Goal: Obtain resource: Download file/media

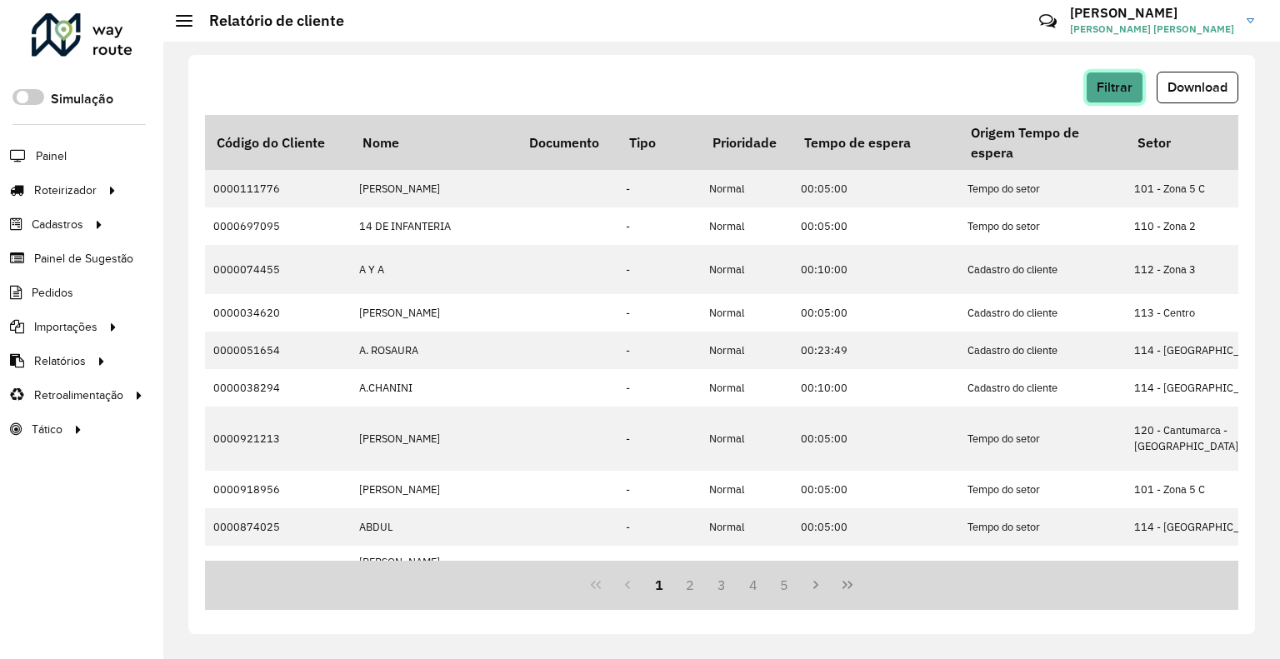
click at [1092, 88] on button "Filtrar" at bounding box center [1115, 88] width 58 height 32
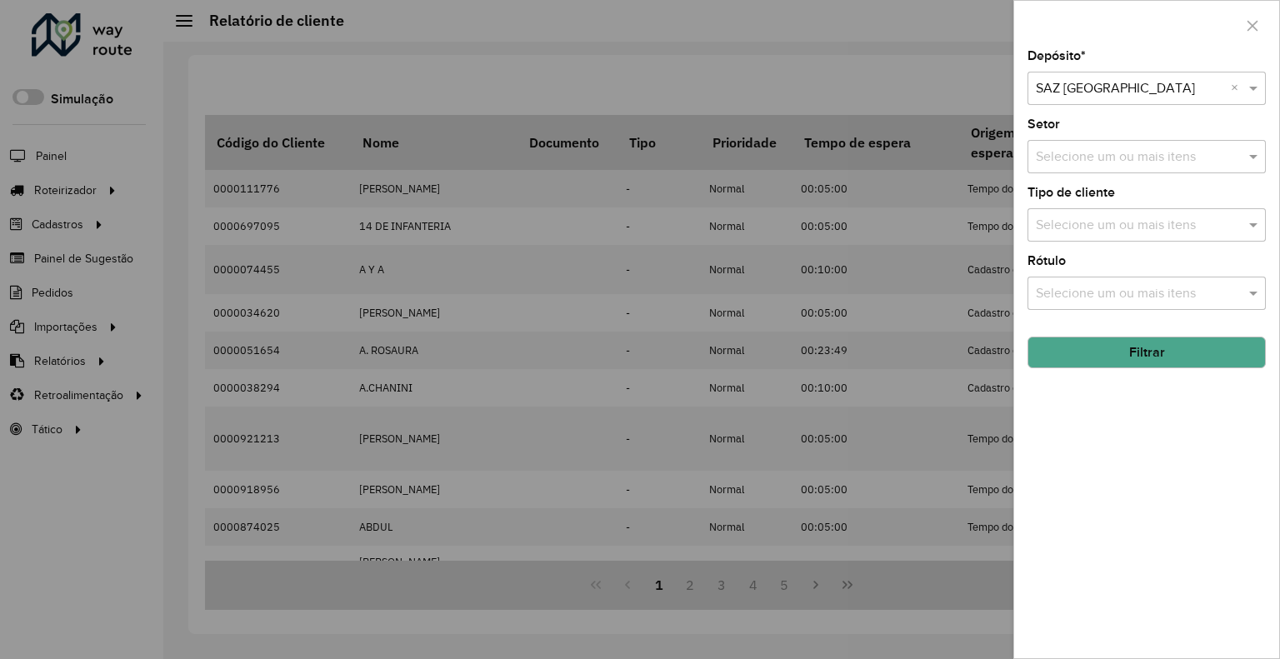
click at [655, 263] on div at bounding box center [640, 329] width 1280 height 659
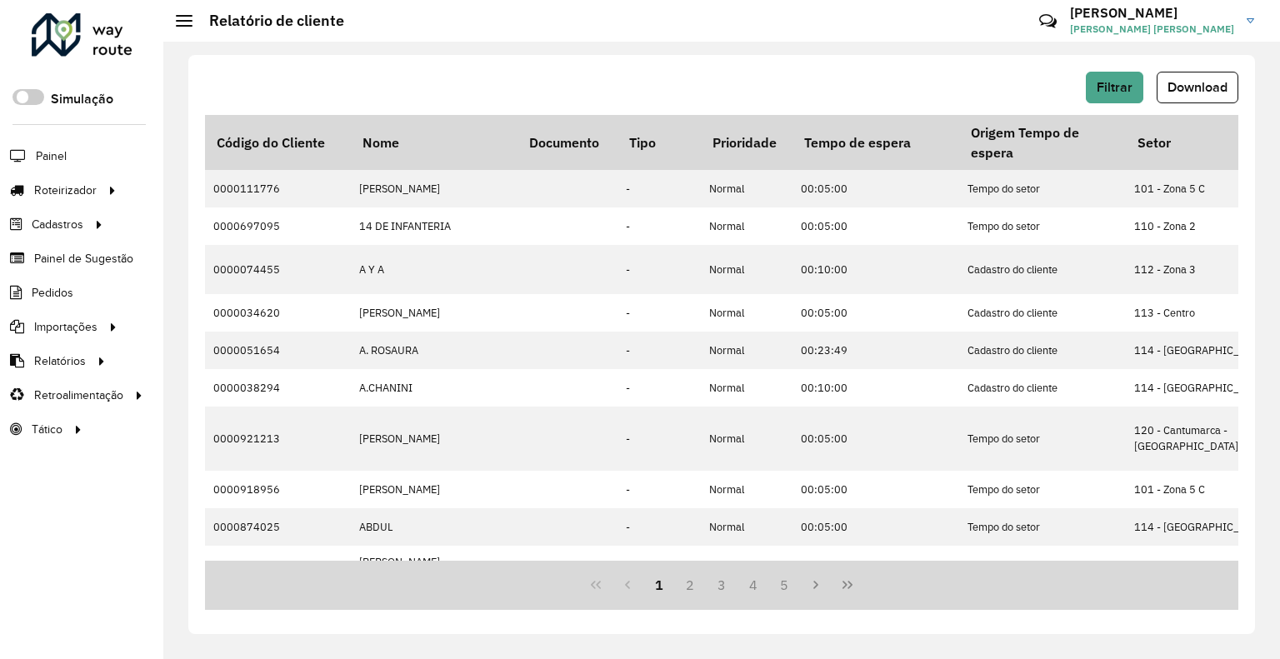
click at [1183, 36] on link "Vicente Vicente Renart Neto" at bounding box center [1168, 20] width 197 height 43
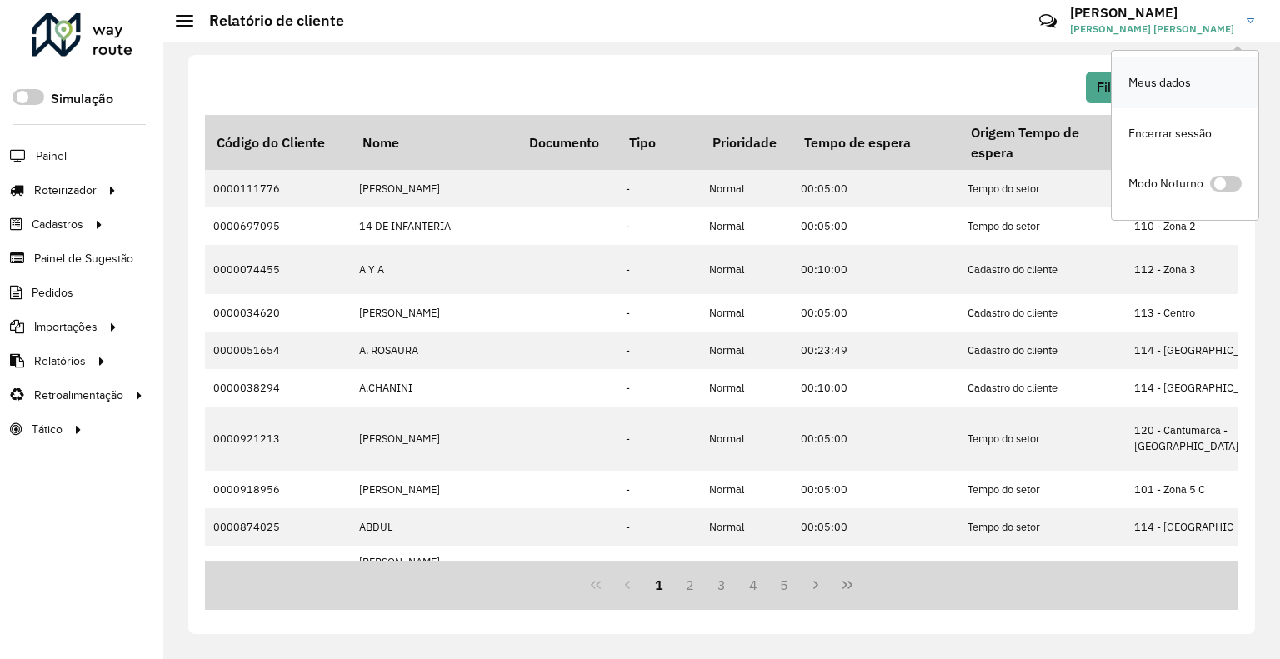
click at [1113, 83] on link "Meus dados" at bounding box center [1185, 83] width 147 height 51
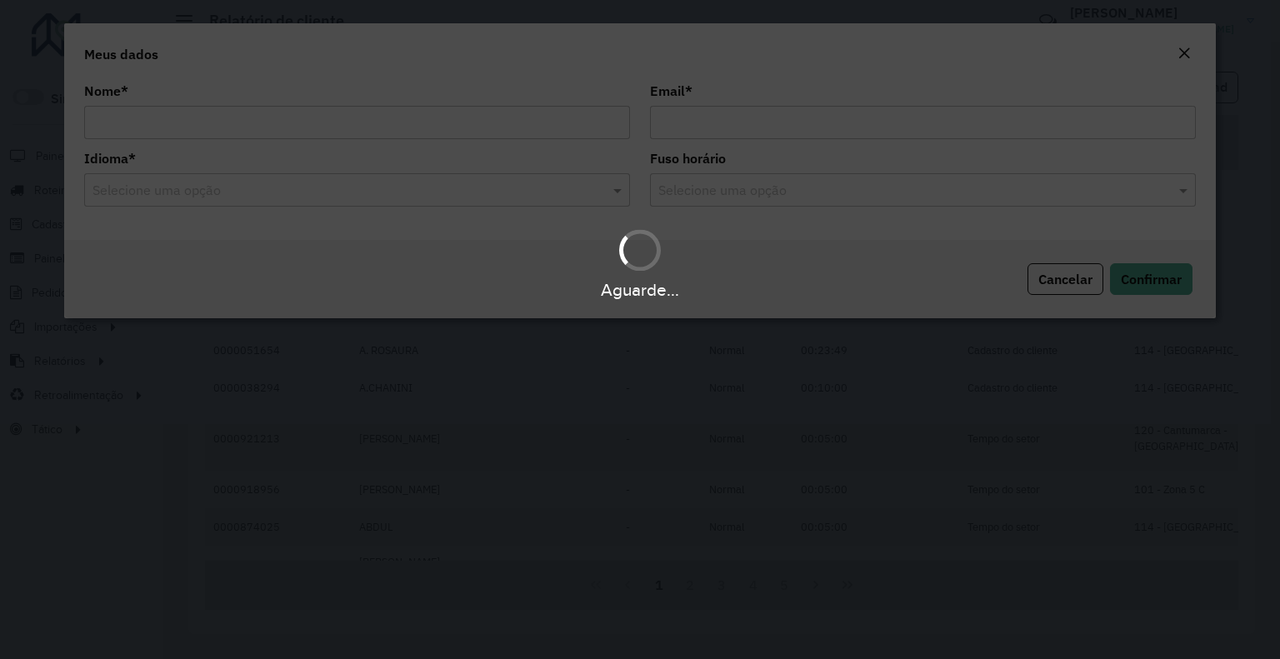
drag, startPoint x: 1112, startPoint y: 13, endPoint x: 1114, endPoint y: 28, distance: 14.4
click at [1112, 14] on div "Aguarde..." at bounding box center [640, 329] width 1280 height 659
drag, startPoint x: 1161, startPoint y: 35, endPoint x: 687, endPoint y: 78, distance: 476.1
click at [1119, 42] on div "Aguarde..." at bounding box center [640, 329] width 1280 height 659
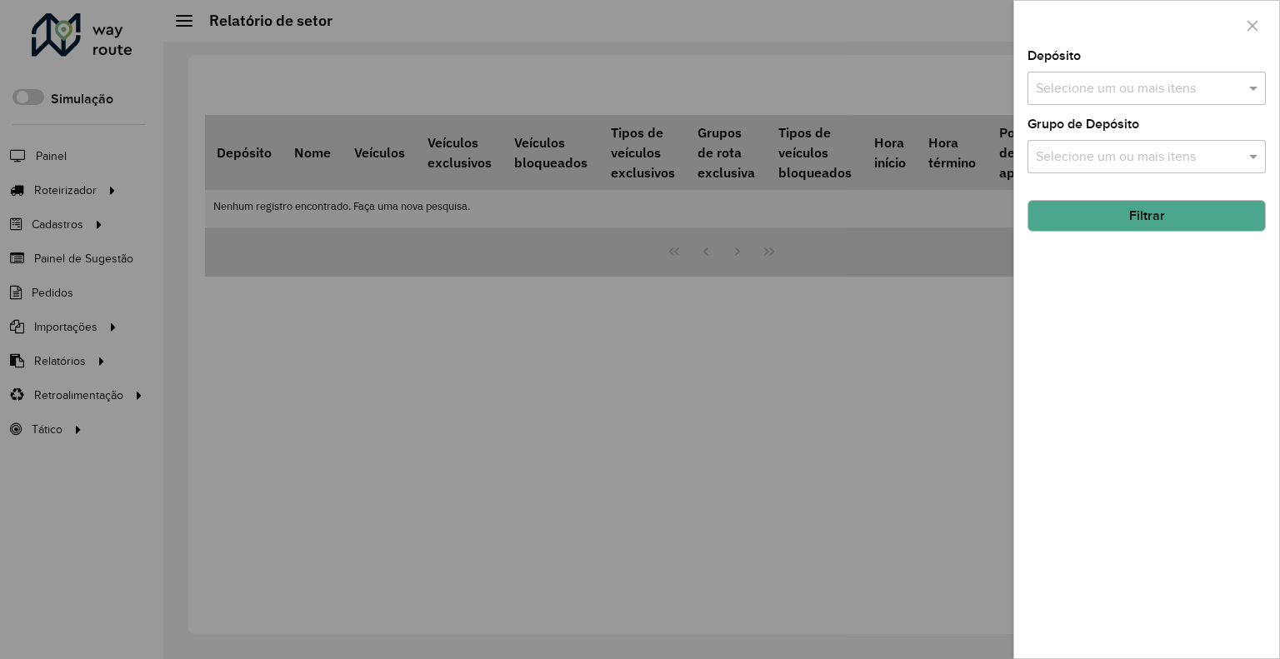
click at [800, 197] on div at bounding box center [640, 329] width 1280 height 659
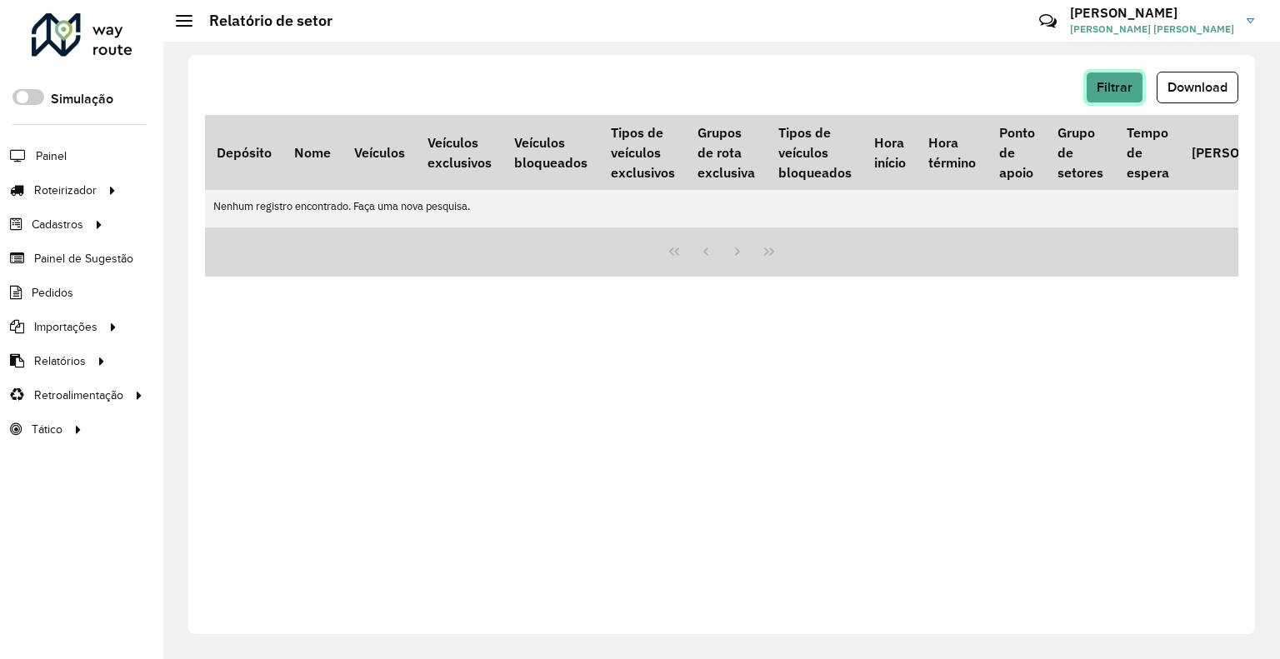
click at [1106, 78] on button "Filtrar" at bounding box center [1115, 88] width 58 height 32
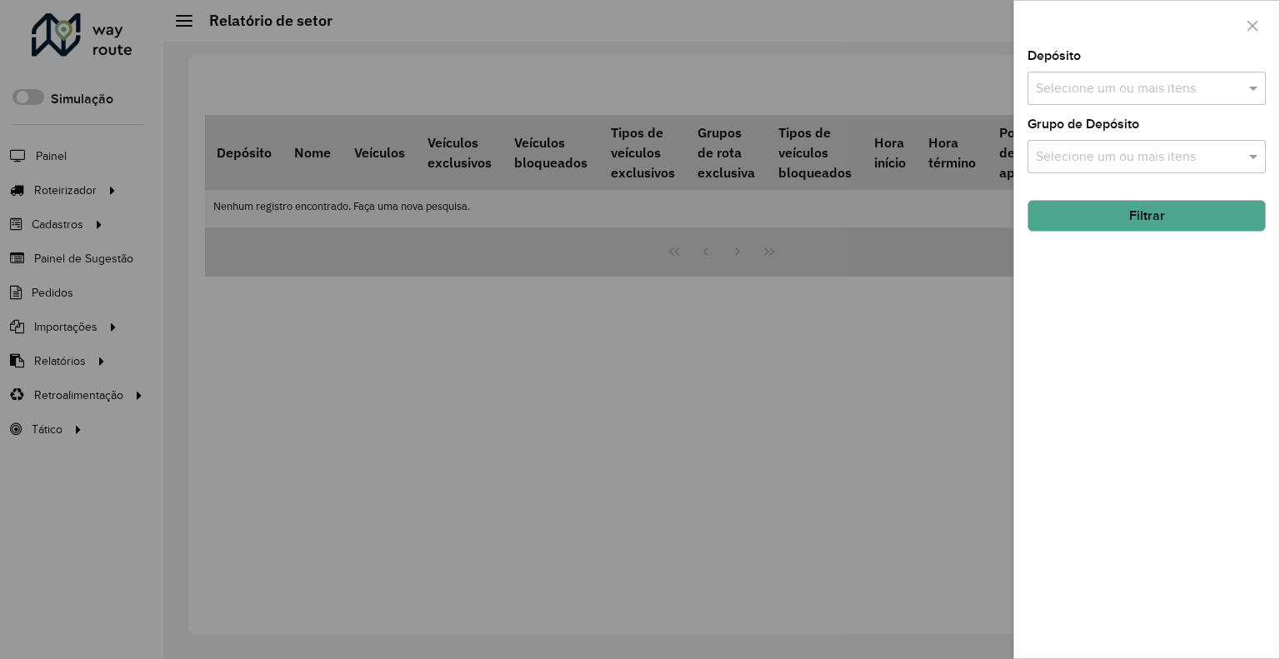
drag, startPoint x: 1060, startPoint y: 66, endPoint x: 1050, endPoint y: 83, distance: 20.2
click at [1059, 66] on div "Depósito Selecione um ou mais itens" at bounding box center [1147, 77] width 238 height 55
click at [1043, 98] on input "text" at bounding box center [1138, 89] width 213 height 20
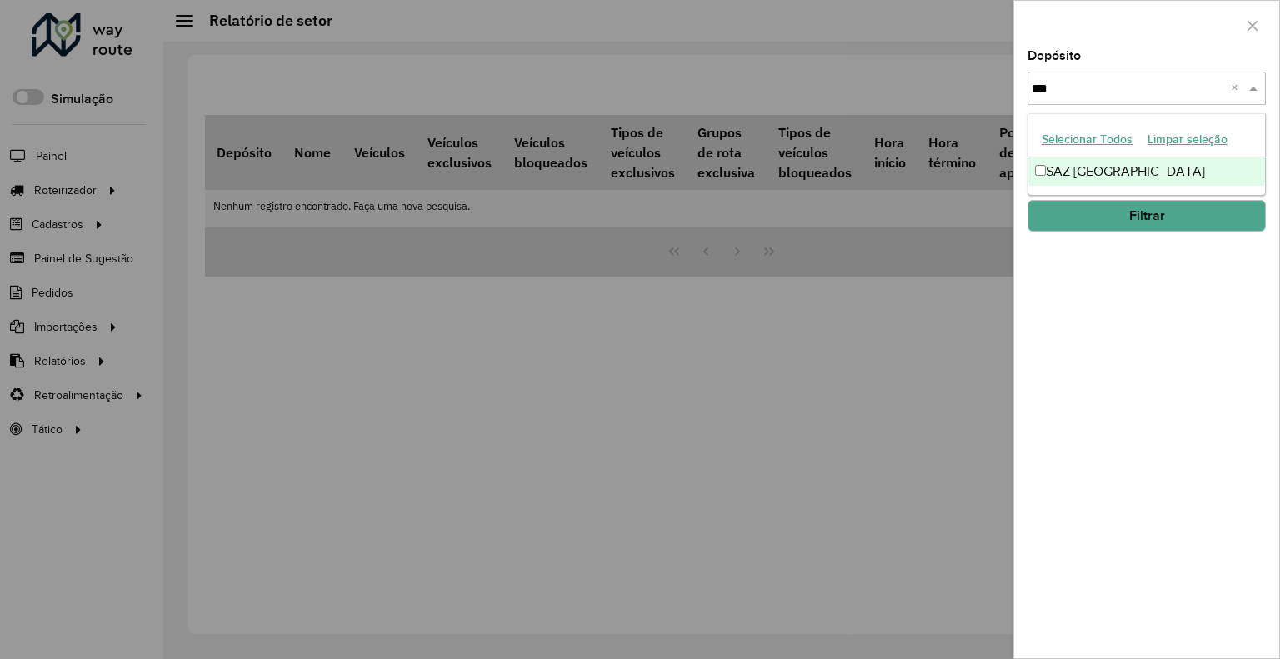
type input "****"
click at [1174, 179] on div "SAZ BO Potosí" at bounding box center [1146, 172] width 237 height 28
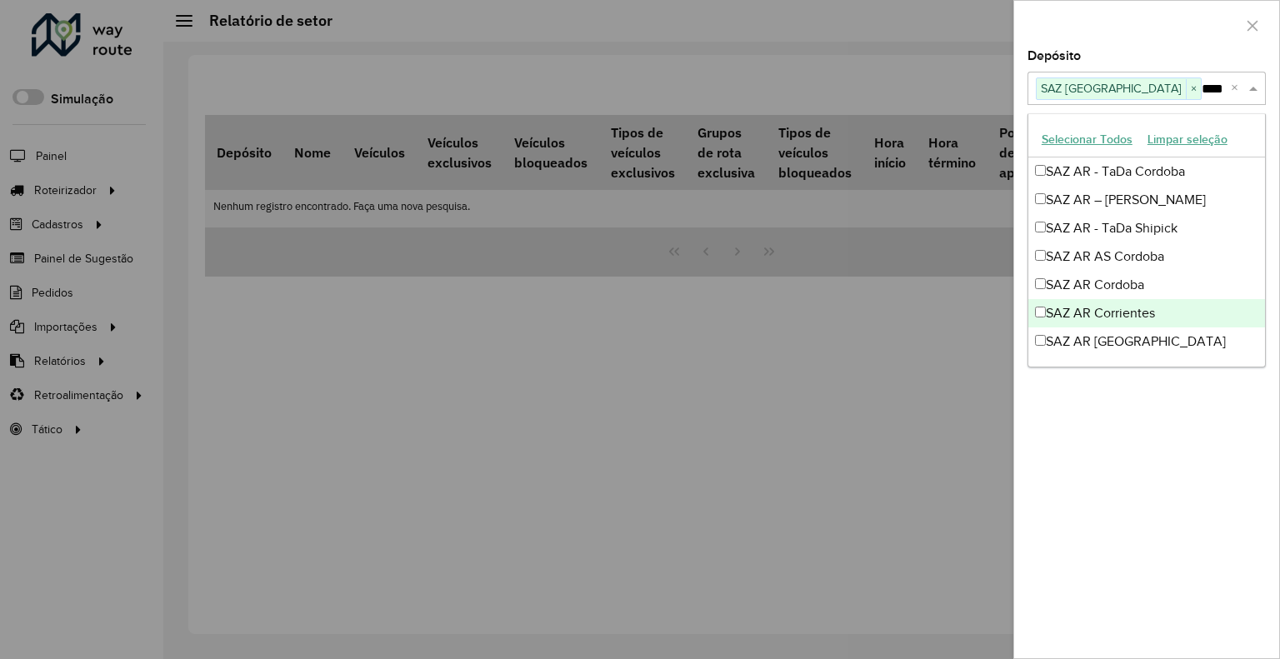
click at [1092, 453] on div "Depósito Selecione um ou mais itens SAZ BO Potosí × **** × Grupo de Depósito Se…" at bounding box center [1146, 354] width 265 height 608
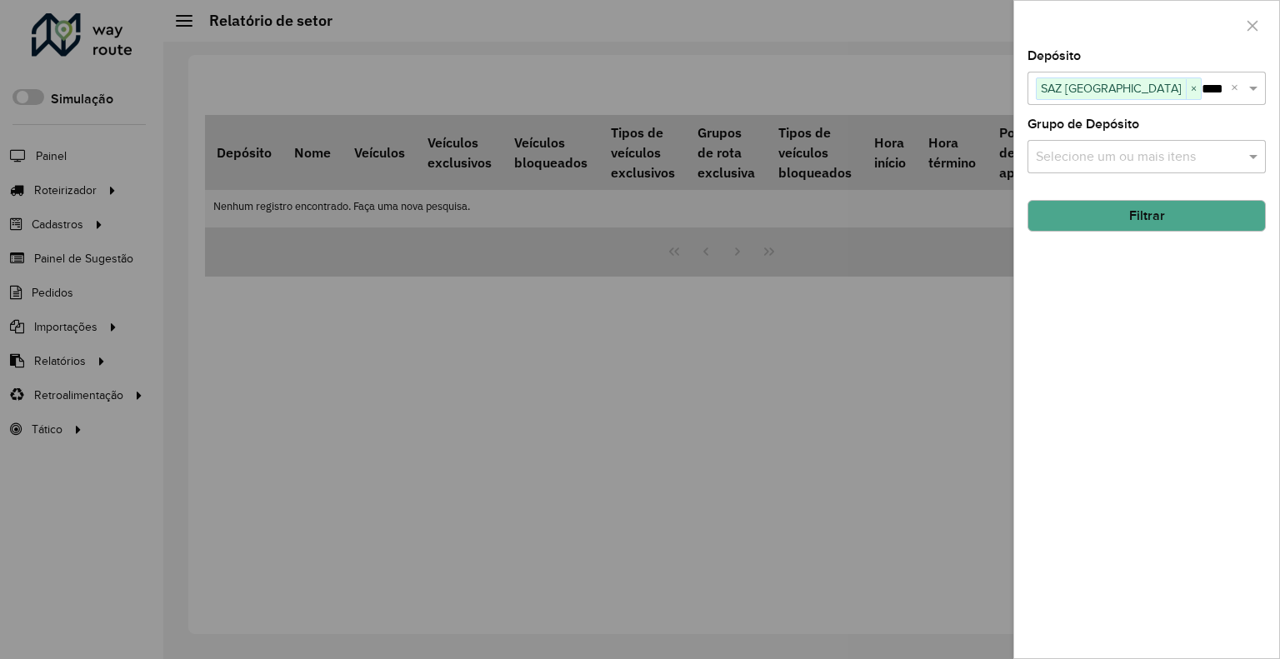
drag, startPoint x: 1176, startPoint y: 223, endPoint x: 1168, endPoint y: 228, distance: 9.7
click at [1172, 226] on button "Filtrar" at bounding box center [1147, 216] width 238 height 32
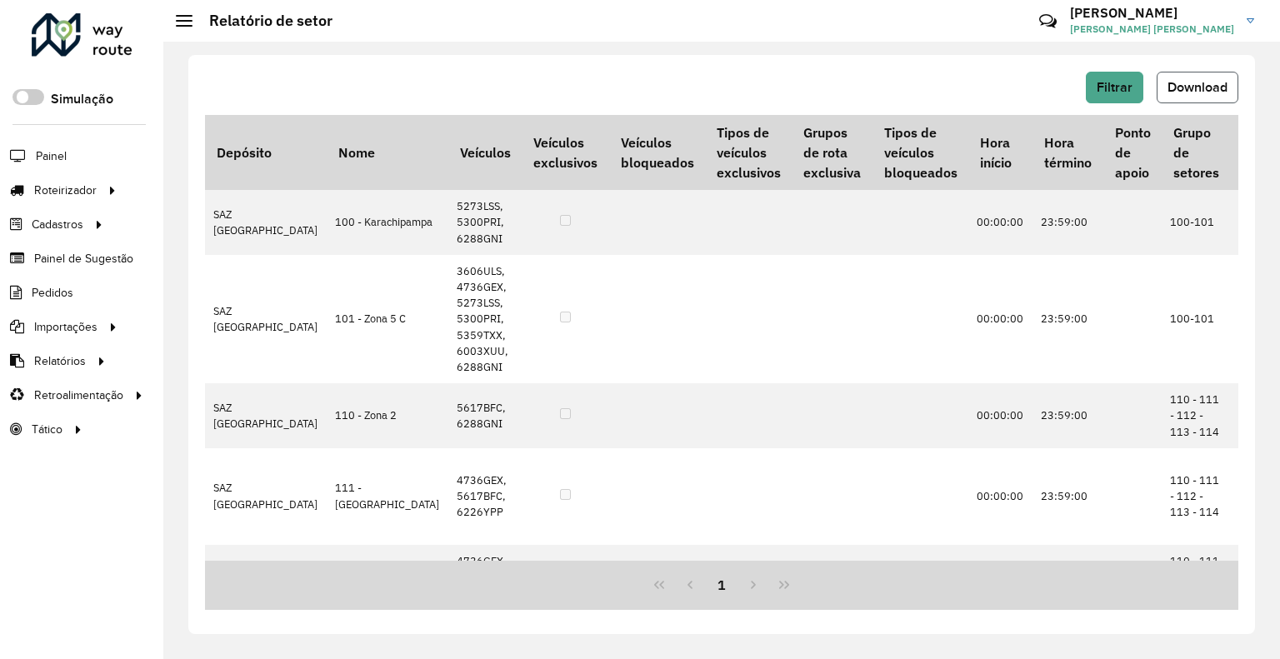
click at [1213, 88] on span "Download" at bounding box center [1198, 87] width 60 height 14
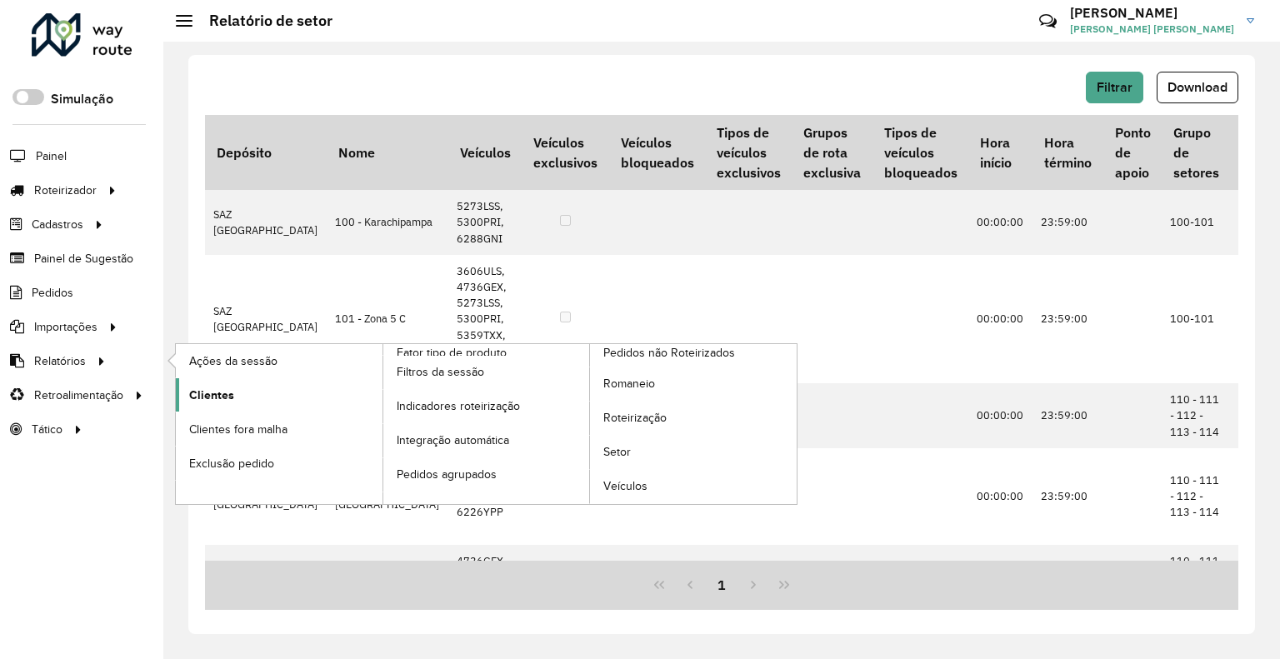
click at [204, 382] on link "Clientes" at bounding box center [279, 394] width 207 height 33
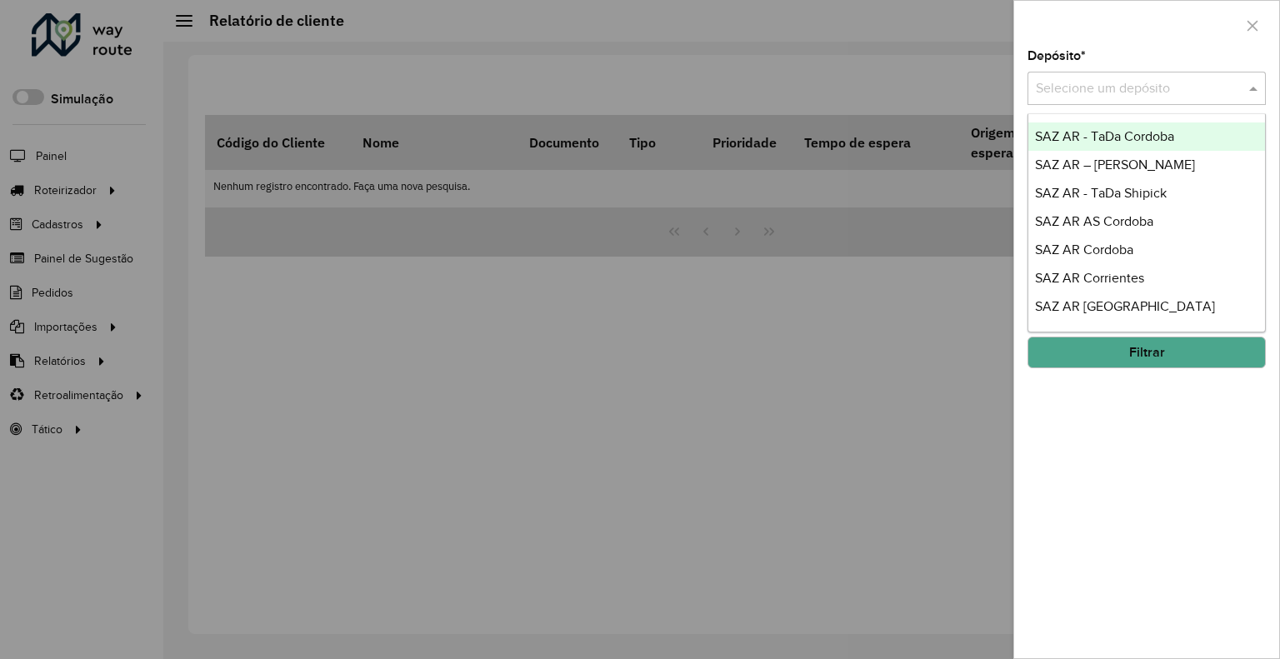
click at [1147, 93] on input "text" at bounding box center [1130, 89] width 188 height 20
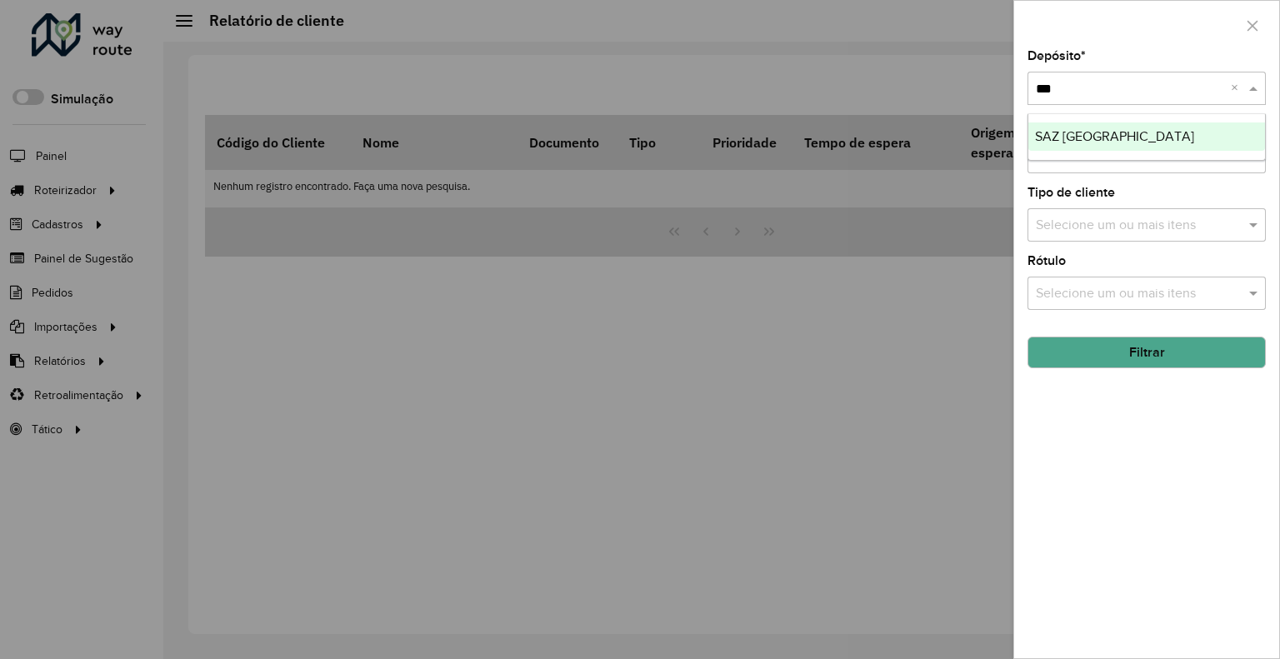
type input "****"
click at [1118, 343] on button "Filtrar" at bounding box center [1147, 353] width 238 height 32
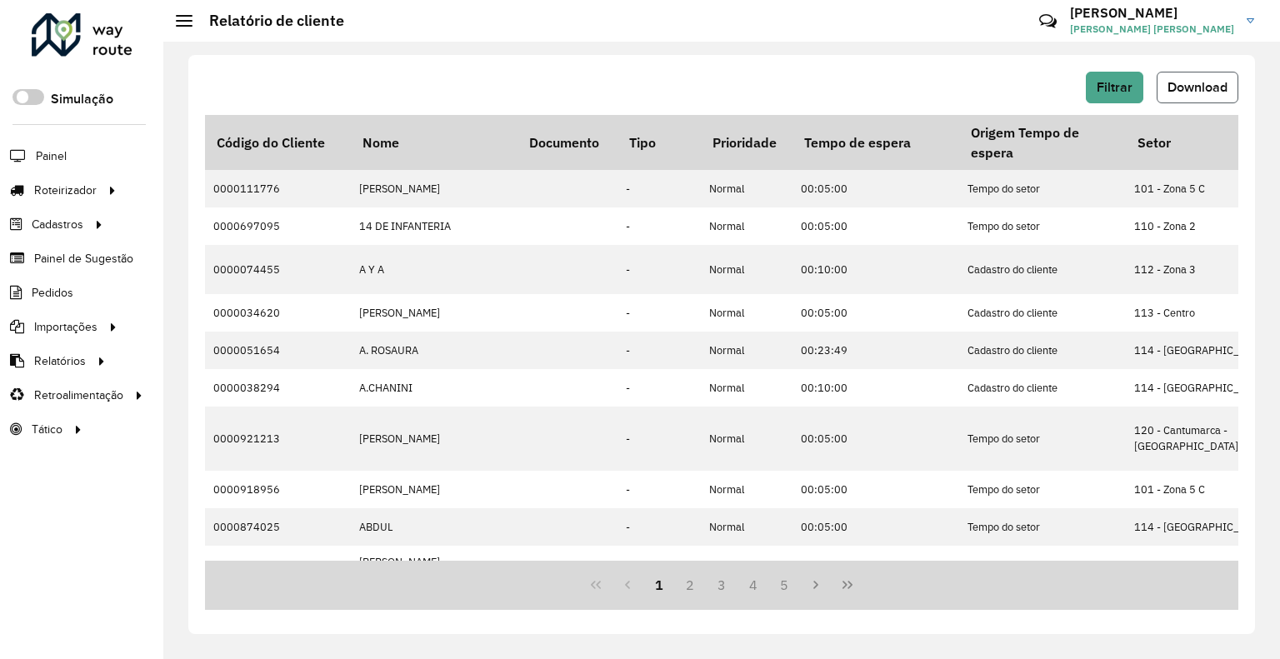
click at [1205, 90] on span "Download" at bounding box center [1198, 87] width 60 height 14
click at [1135, 79] on button "Filtrar" at bounding box center [1115, 88] width 58 height 32
click at [1106, 96] on button "Filtrar" at bounding box center [1115, 88] width 58 height 32
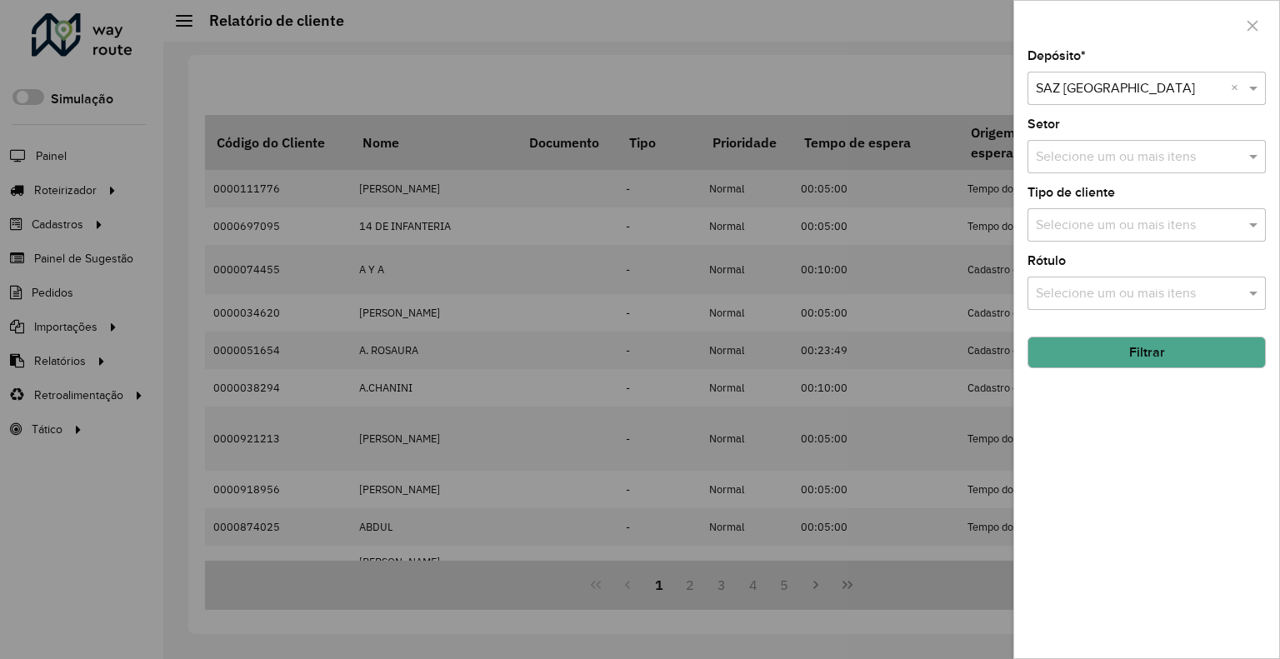
click at [1108, 75] on div "Selecione um depósito × SAZ BO Potosí ×" at bounding box center [1147, 88] width 238 height 33
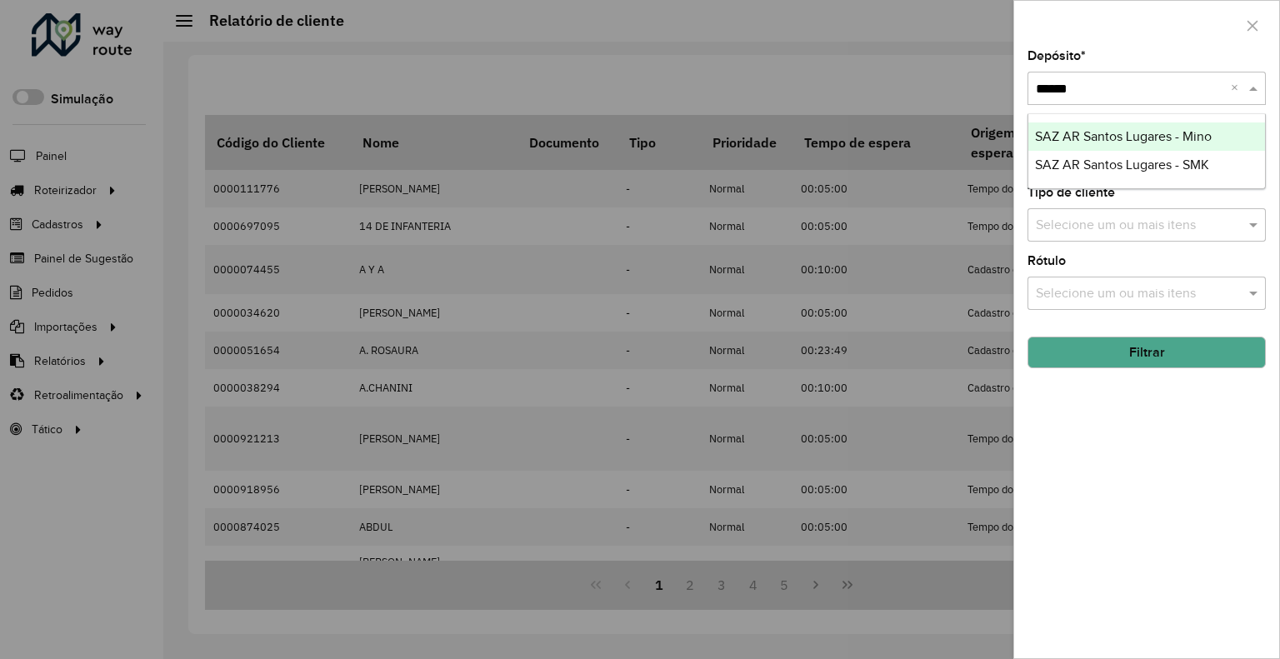
type input "******"
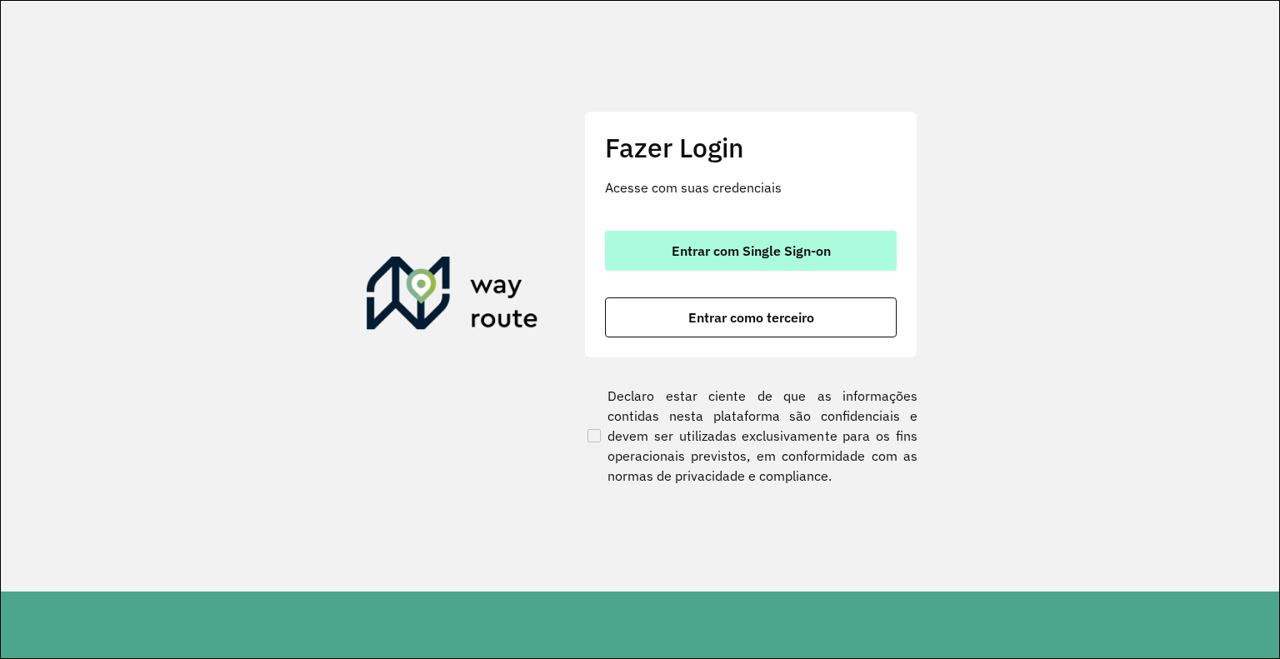
drag, startPoint x: 756, startPoint y: 225, endPoint x: 758, endPoint y: 245, distance: 20.1
click at [756, 226] on div "Fazer Login Acesse com suas credenciais Entrar com Single Sign-on Entrar como t…" at bounding box center [750, 234] width 333 height 247
click at [758, 245] on span "Entrar com Single Sign-on" at bounding box center [751, 250] width 159 height 13
